Goal: Information Seeking & Learning: Check status

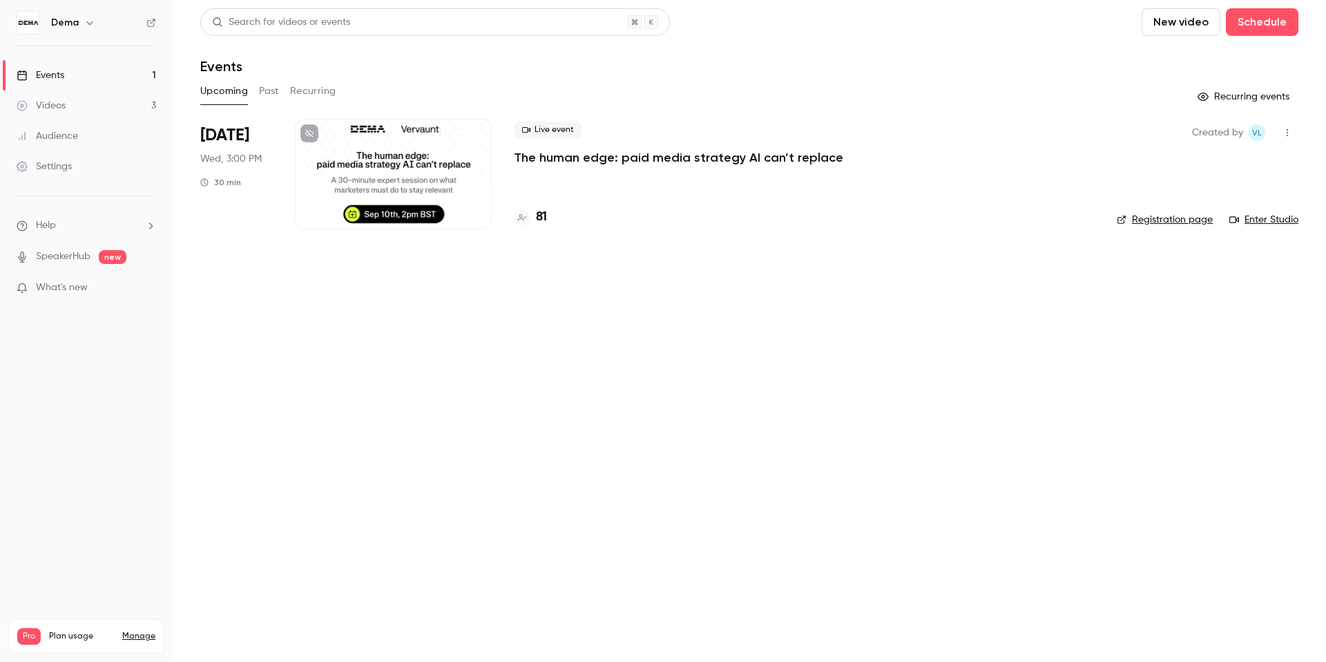
click at [541, 221] on h4 "81" at bounding box center [541, 217] width 11 height 19
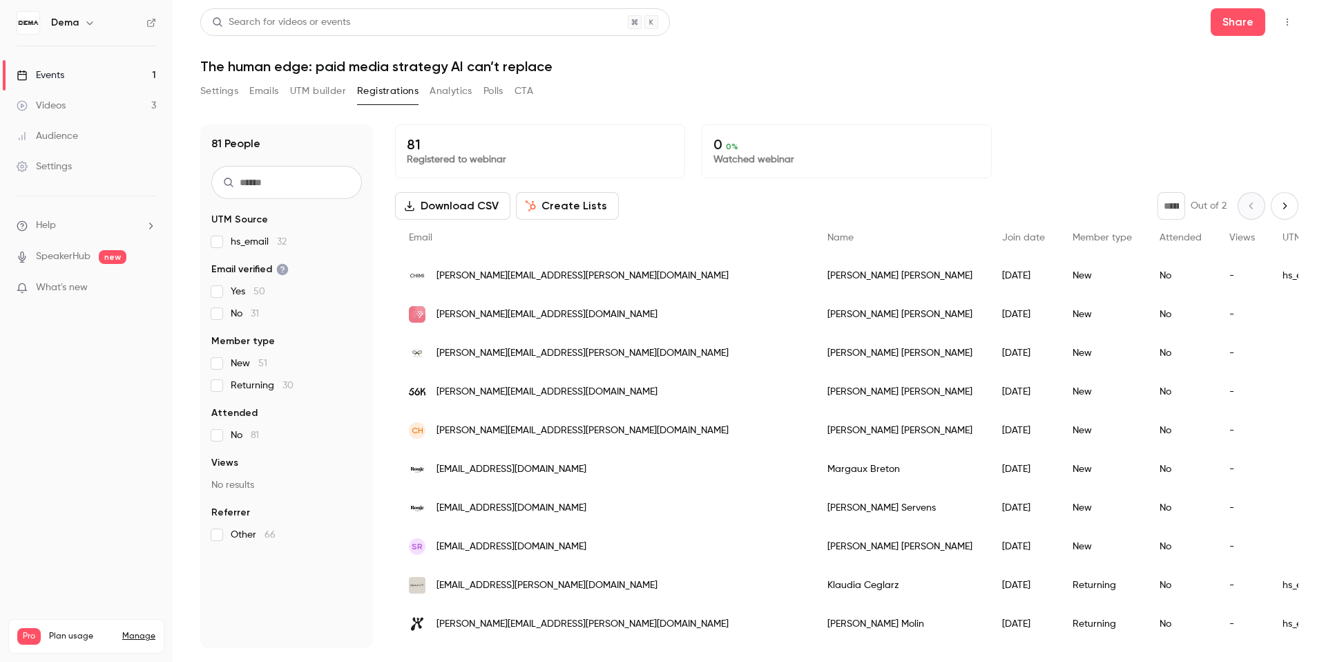
click at [134, 81] on link "Events 1" at bounding box center [86, 75] width 173 height 30
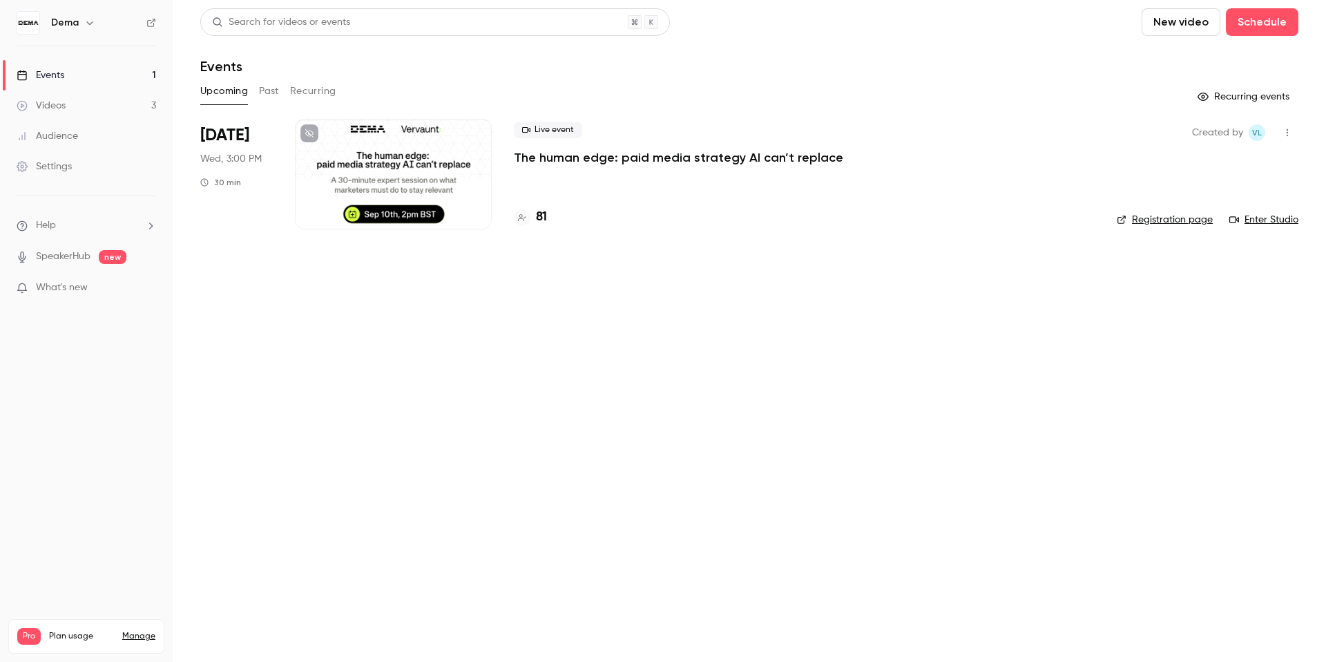
click at [275, 88] on button "Past" at bounding box center [269, 91] width 20 height 22
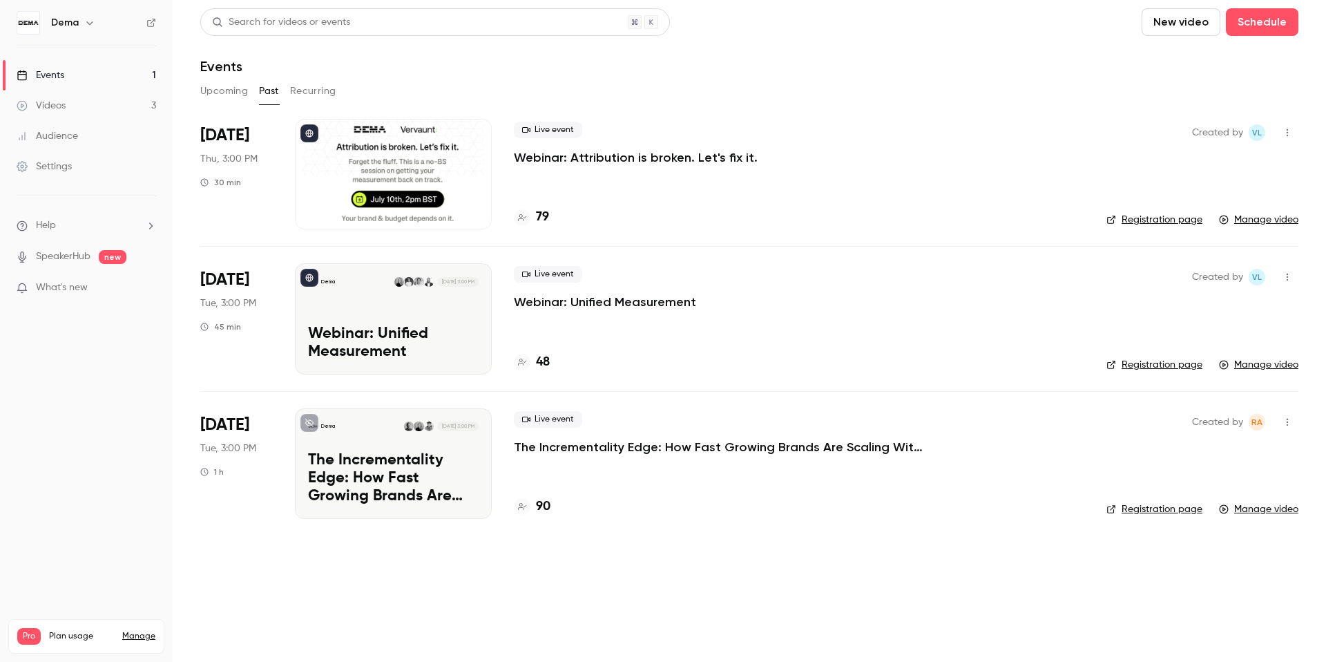
click at [542, 220] on h4 "79" at bounding box center [542, 217] width 13 height 19
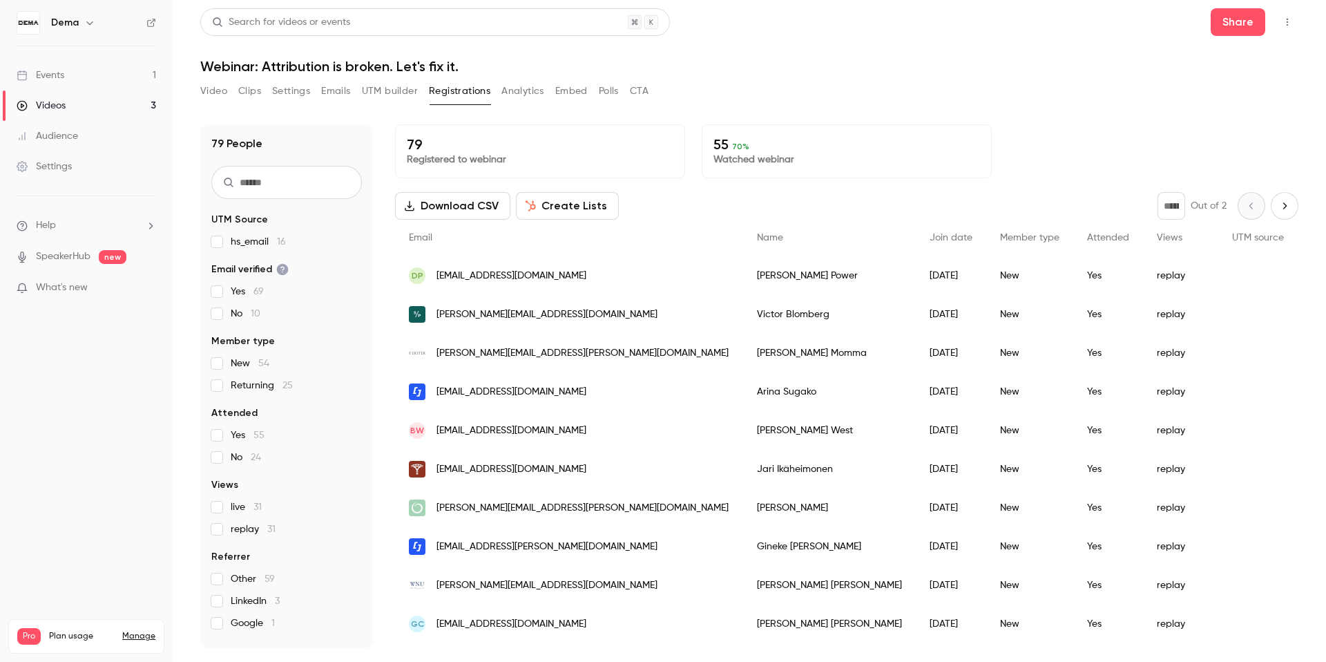
click at [310, 190] on input "text" at bounding box center [286, 182] width 151 height 33
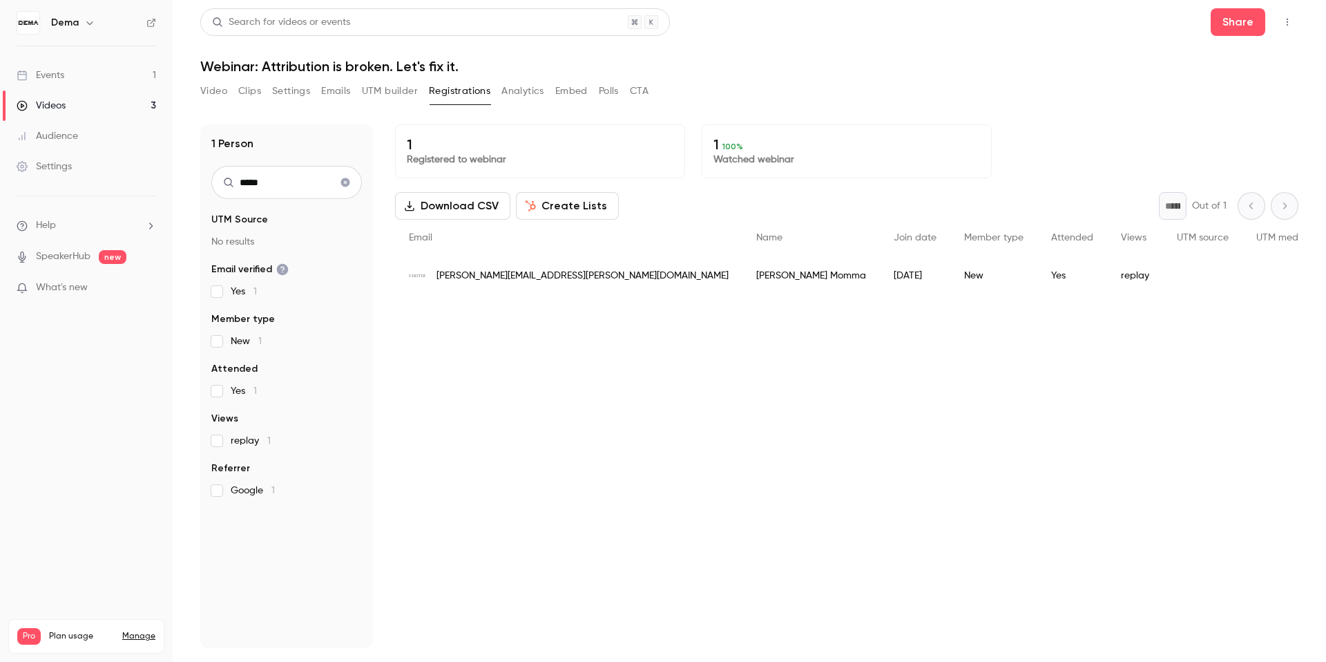
type input "*****"
click at [880, 266] on div "[DATE]" at bounding box center [915, 275] width 70 height 39
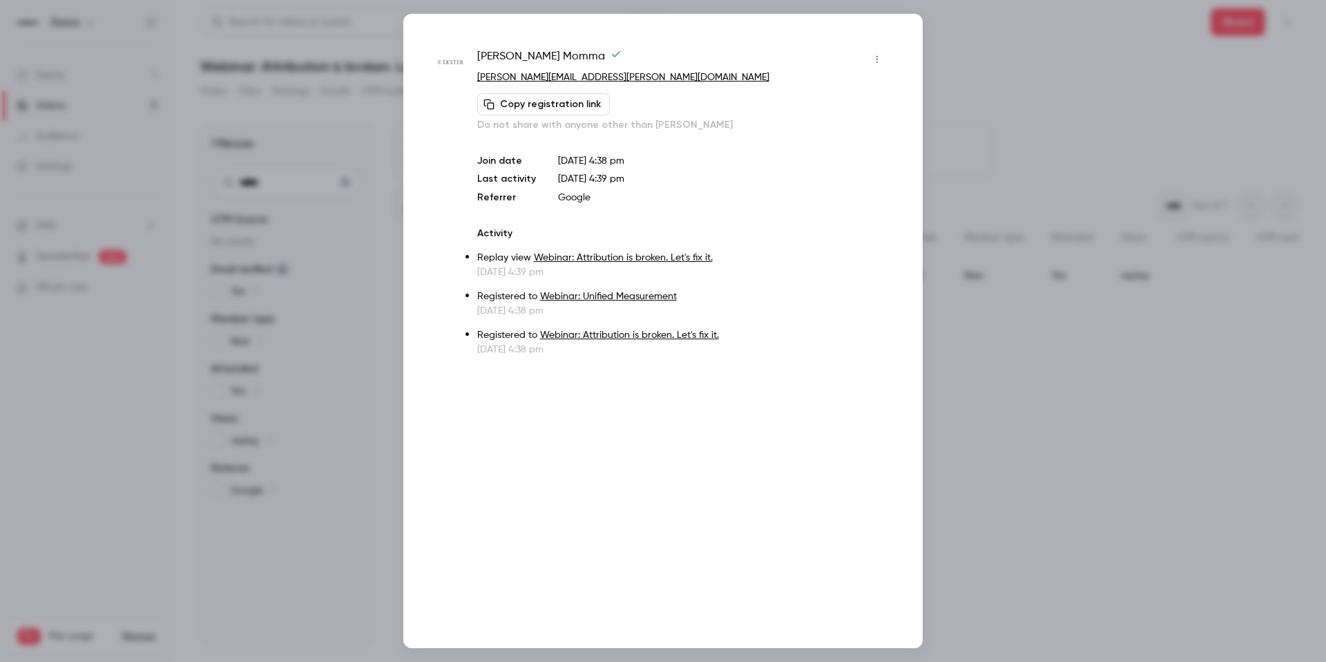
click at [1021, 413] on div at bounding box center [663, 331] width 1326 height 662
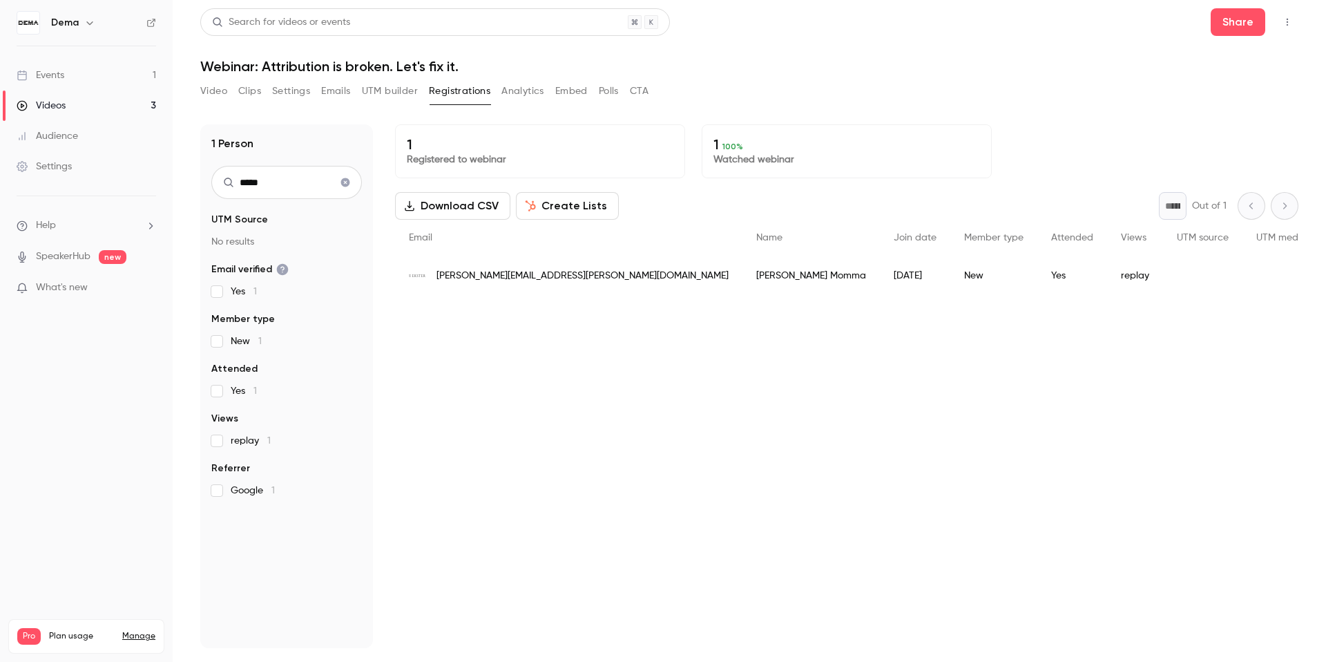
click at [515, 93] on button "Analytics" at bounding box center [522, 91] width 43 height 22
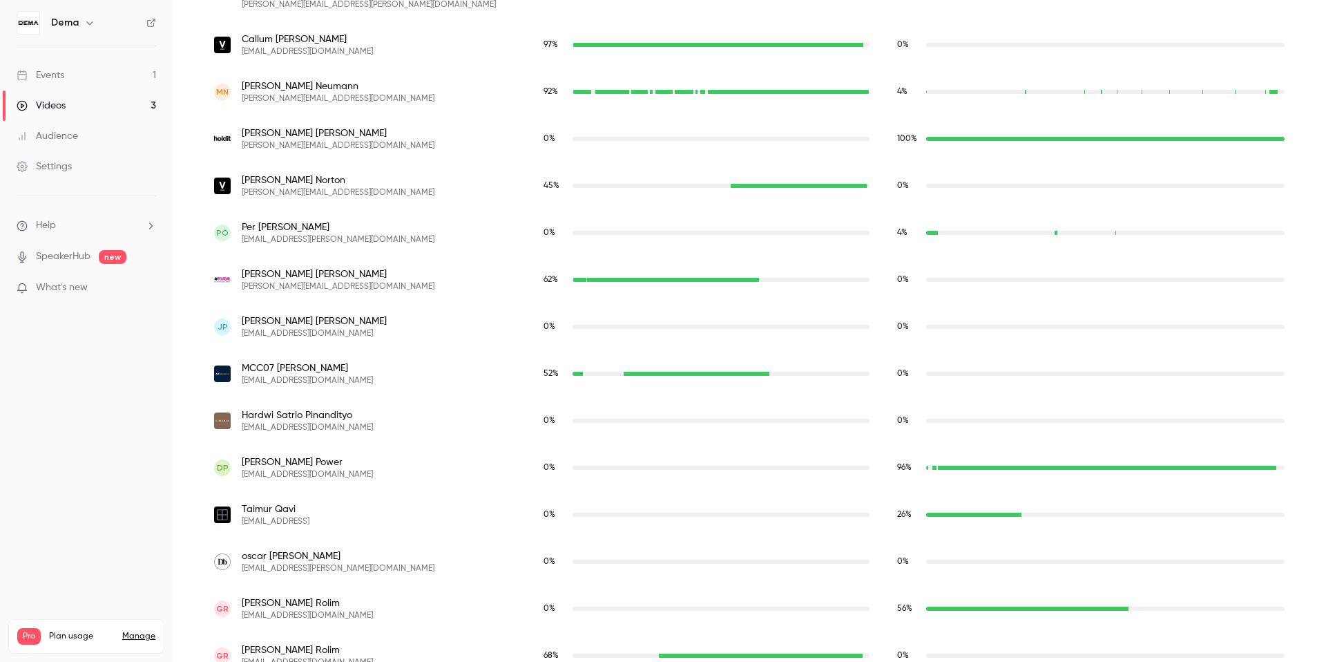
scroll to position [3120, 0]
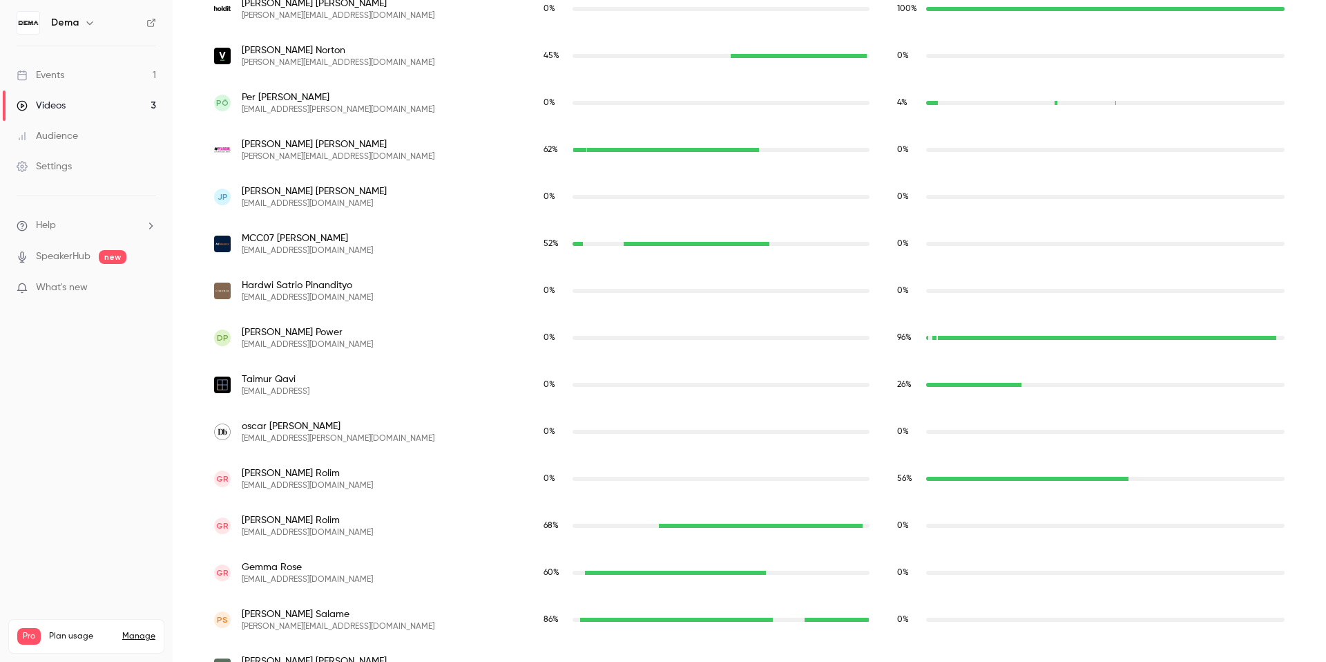
click at [84, 106] on link "Videos 3" at bounding box center [86, 105] width 173 height 30
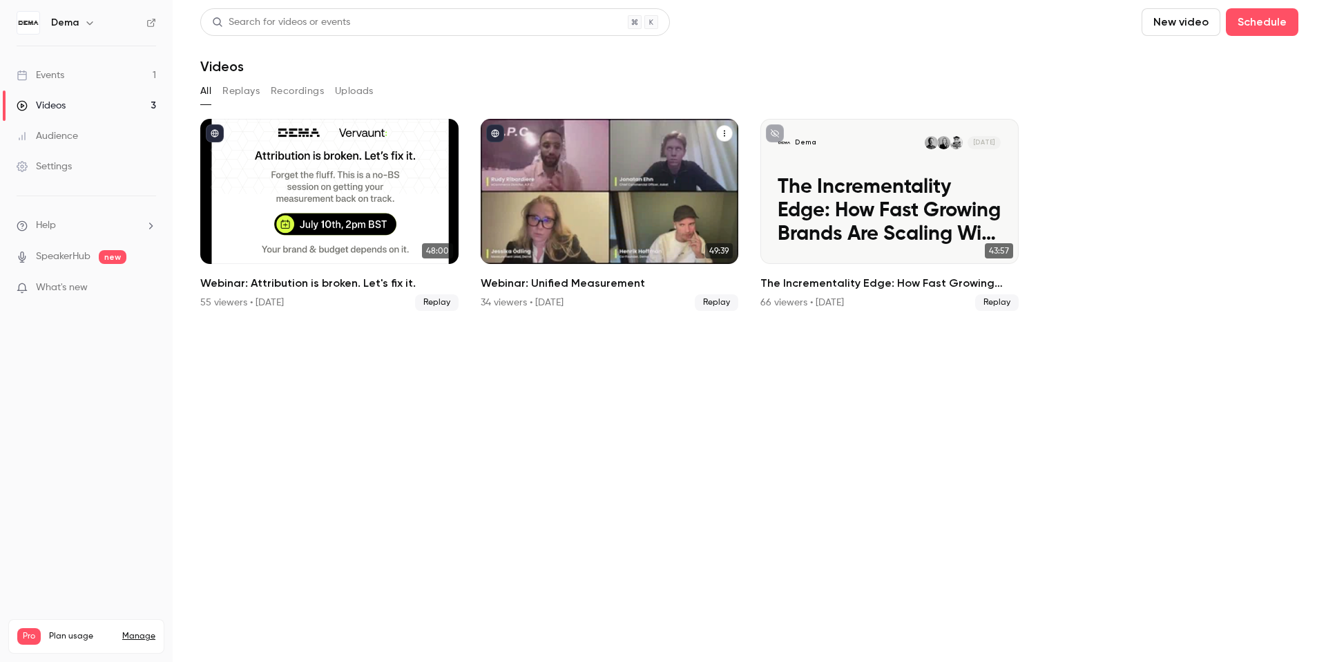
click at [564, 291] on h2 "Webinar: Unified Measurement" at bounding box center [610, 283] width 258 height 17
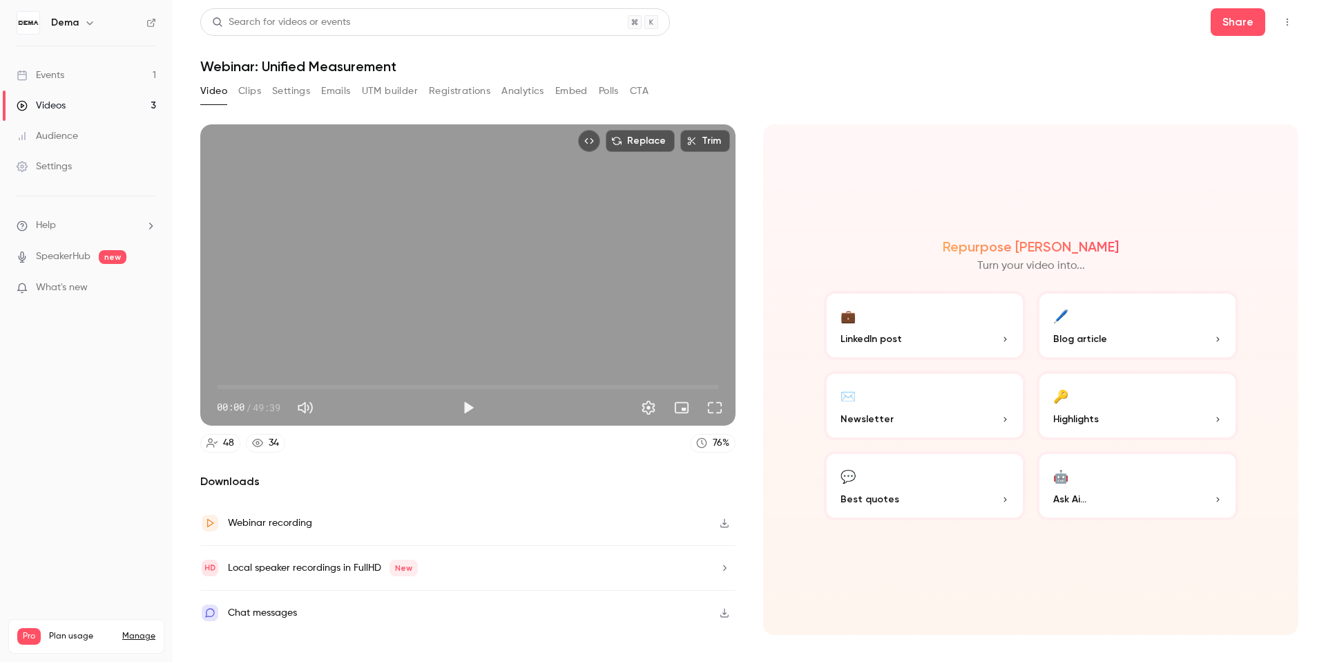
click at [515, 94] on button "Analytics" at bounding box center [522, 91] width 43 height 22
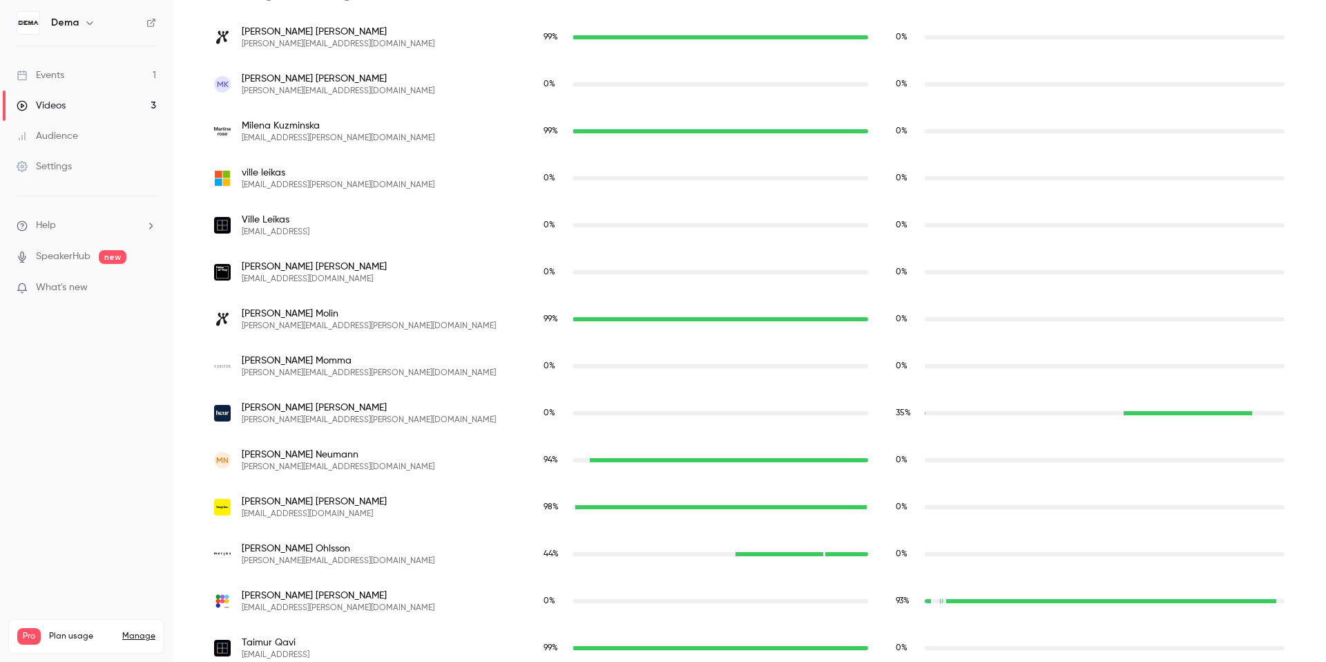
scroll to position [1403, 0]
